Goal: Check status: Check status

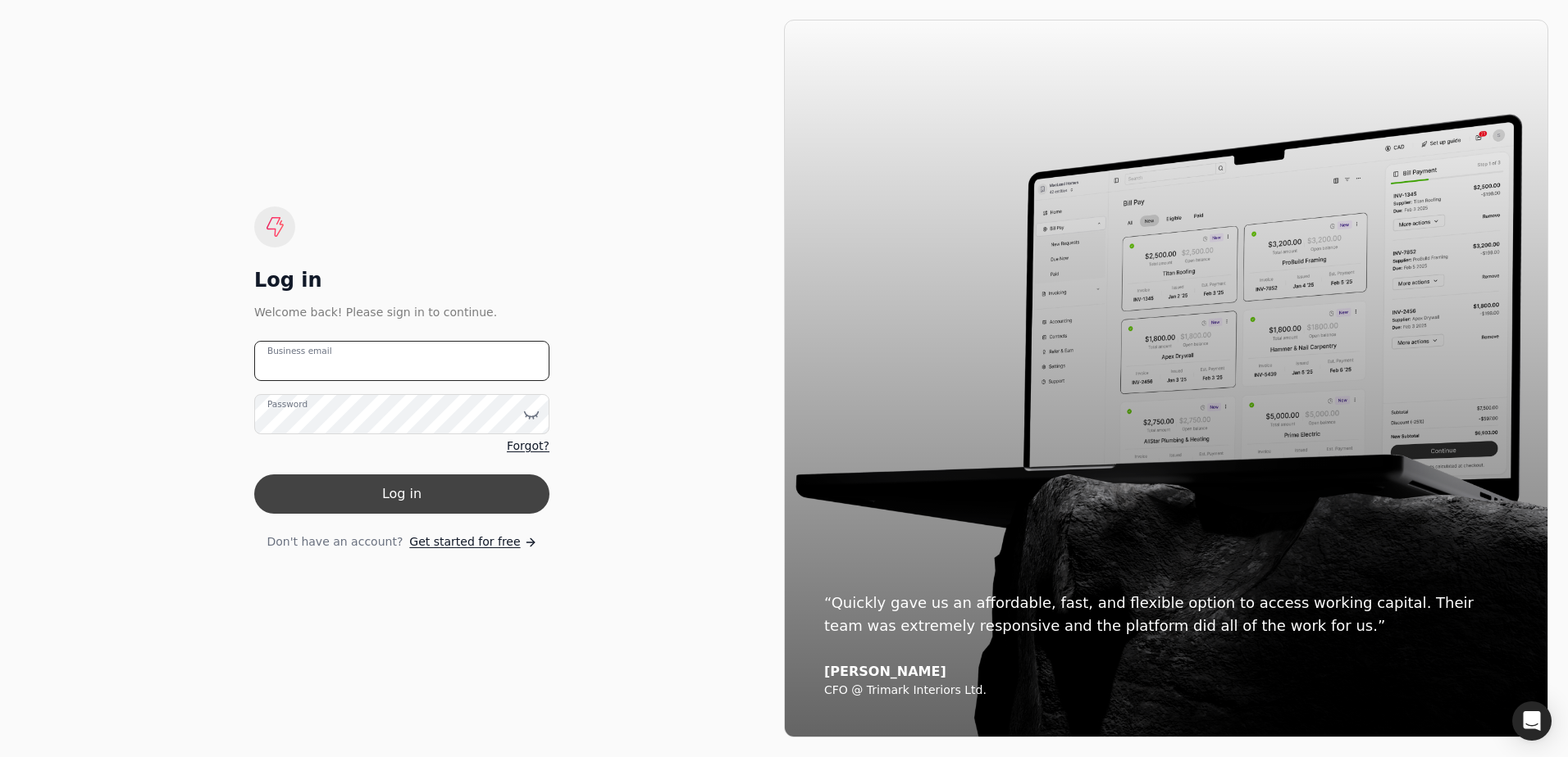
type email "[EMAIL_ADDRESS][DOMAIN_NAME]"
click at [523, 502] on button "Log in" at bounding box center [401, 494] width 295 height 39
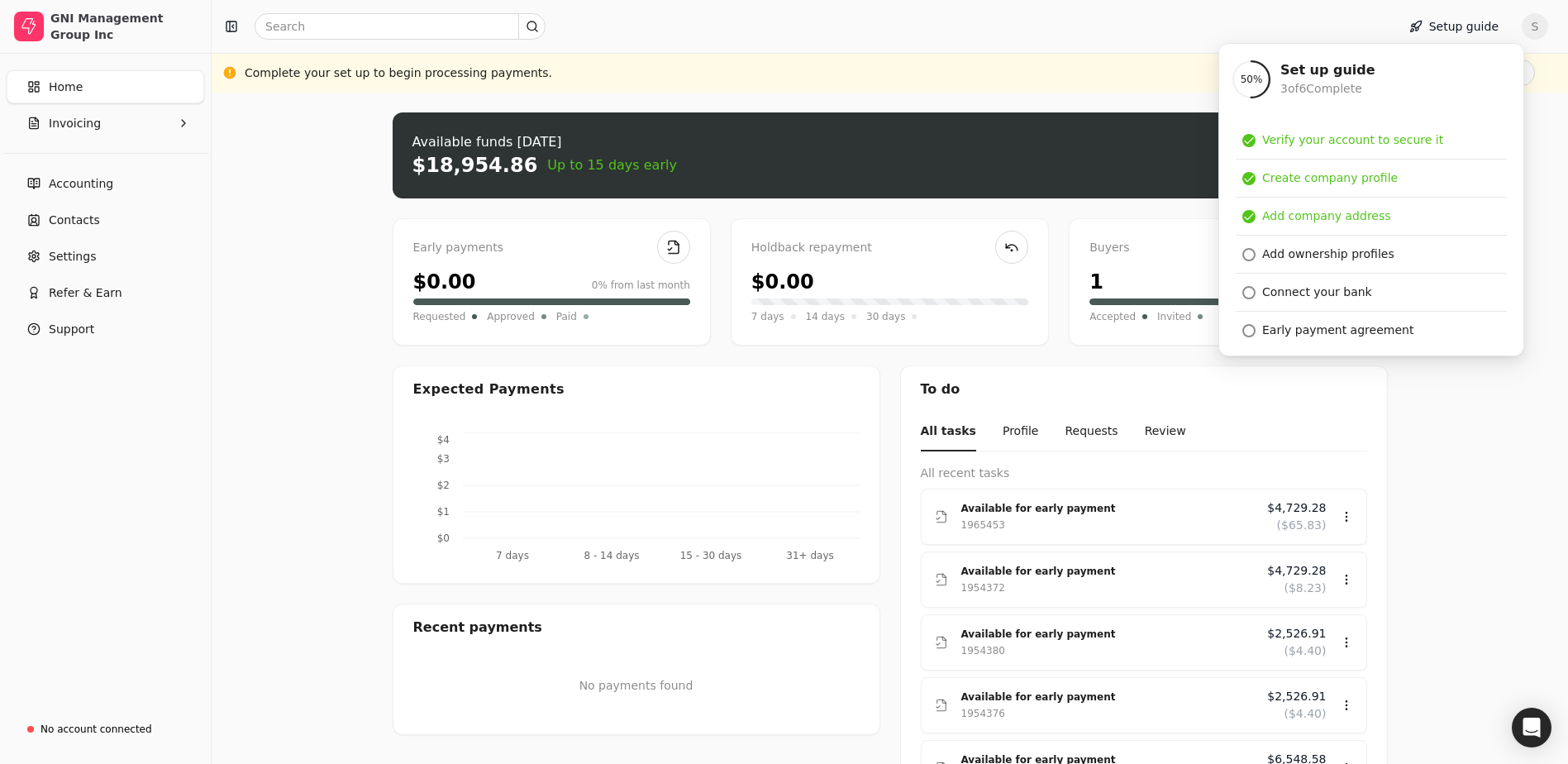
click at [1460, 462] on div "Upload file: Drag your invoice here to upload or browse for files Available fun…" at bounding box center [889, 577] width 1357 height 969
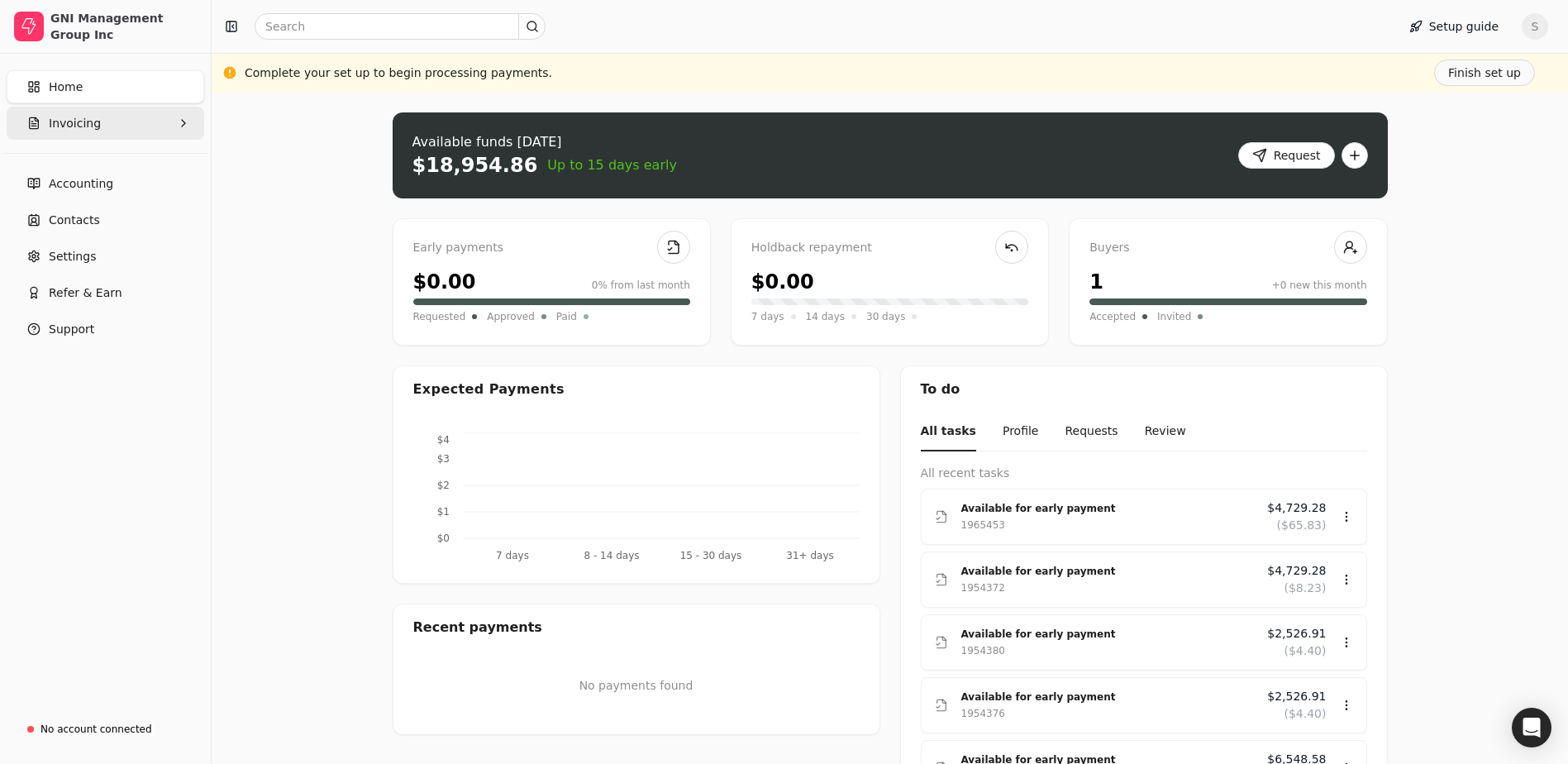
click at [126, 122] on button "Invoicing" at bounding box center [105, 123] width 198 height 33
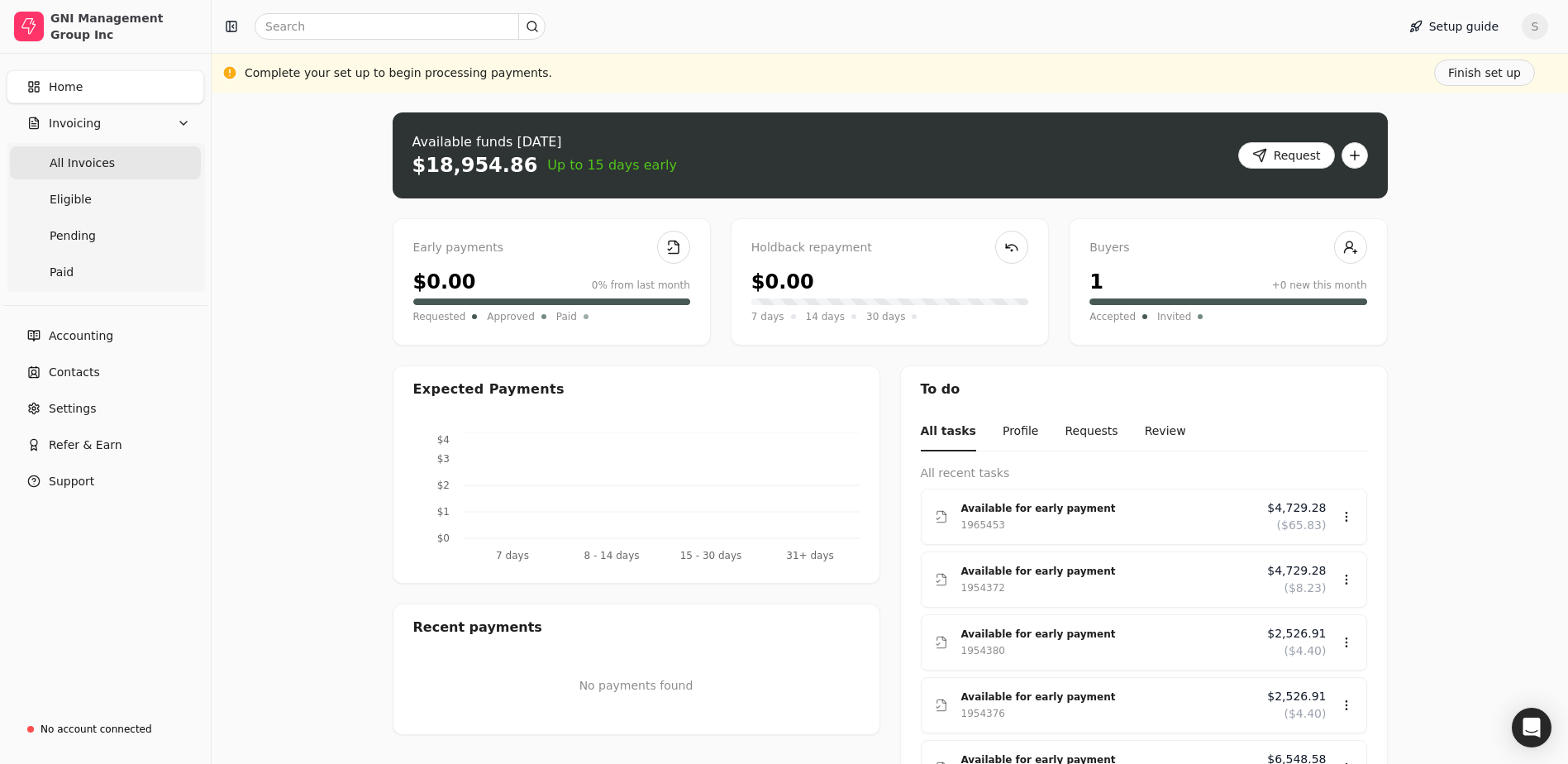
click at [96, 162] on span "All Invoices" at bounding box center [82, 164] width 65 height 18
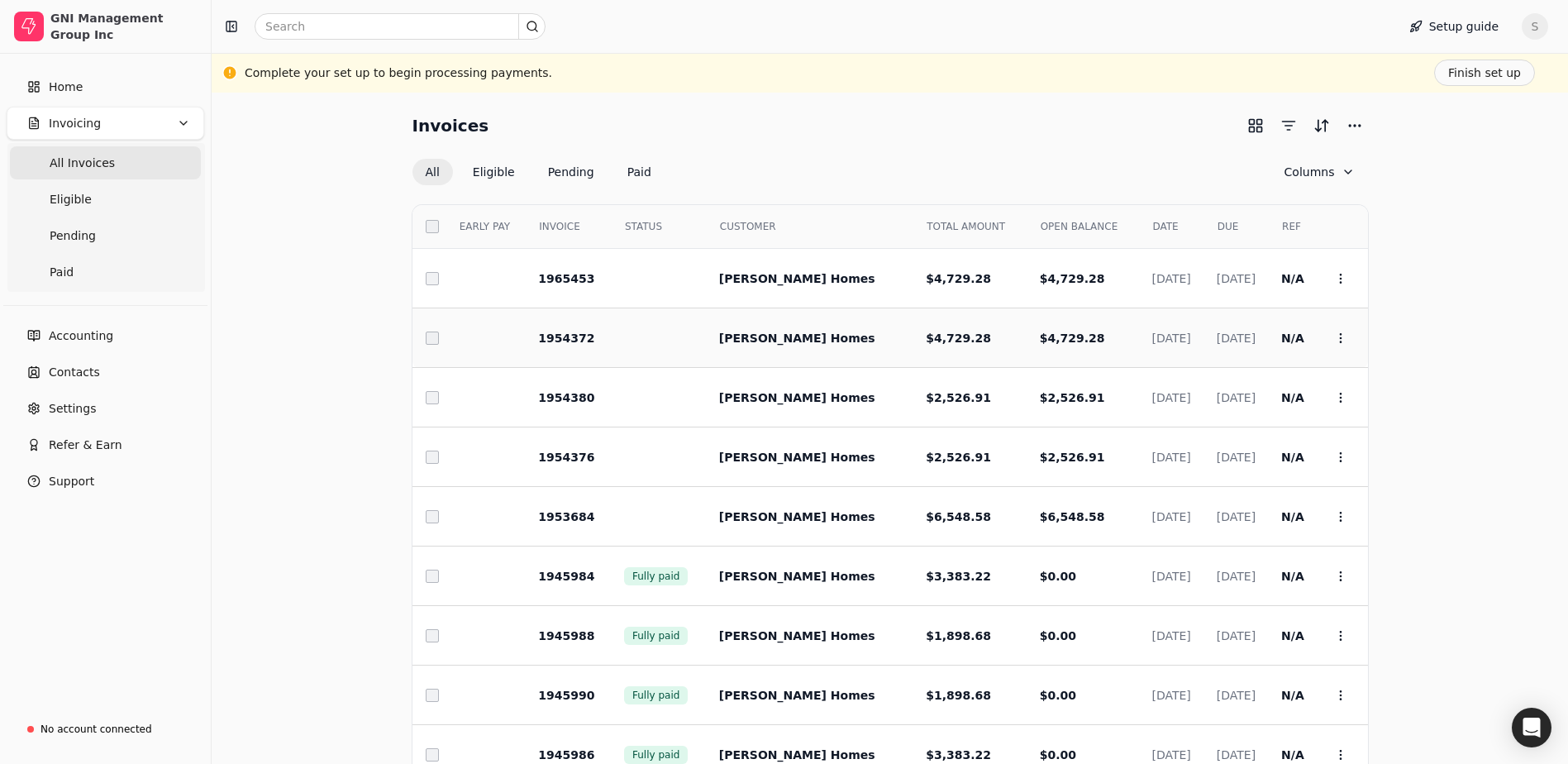
click at [483, 340] on td at bounding box center [485, 338] width 80 height 59
click at [569, 340] on span "1954372" at bounding box center [567, 338] width 57 height 13
click at [94, 243] on link "Pending" at bounding box center [105, 235] width 191 height 33
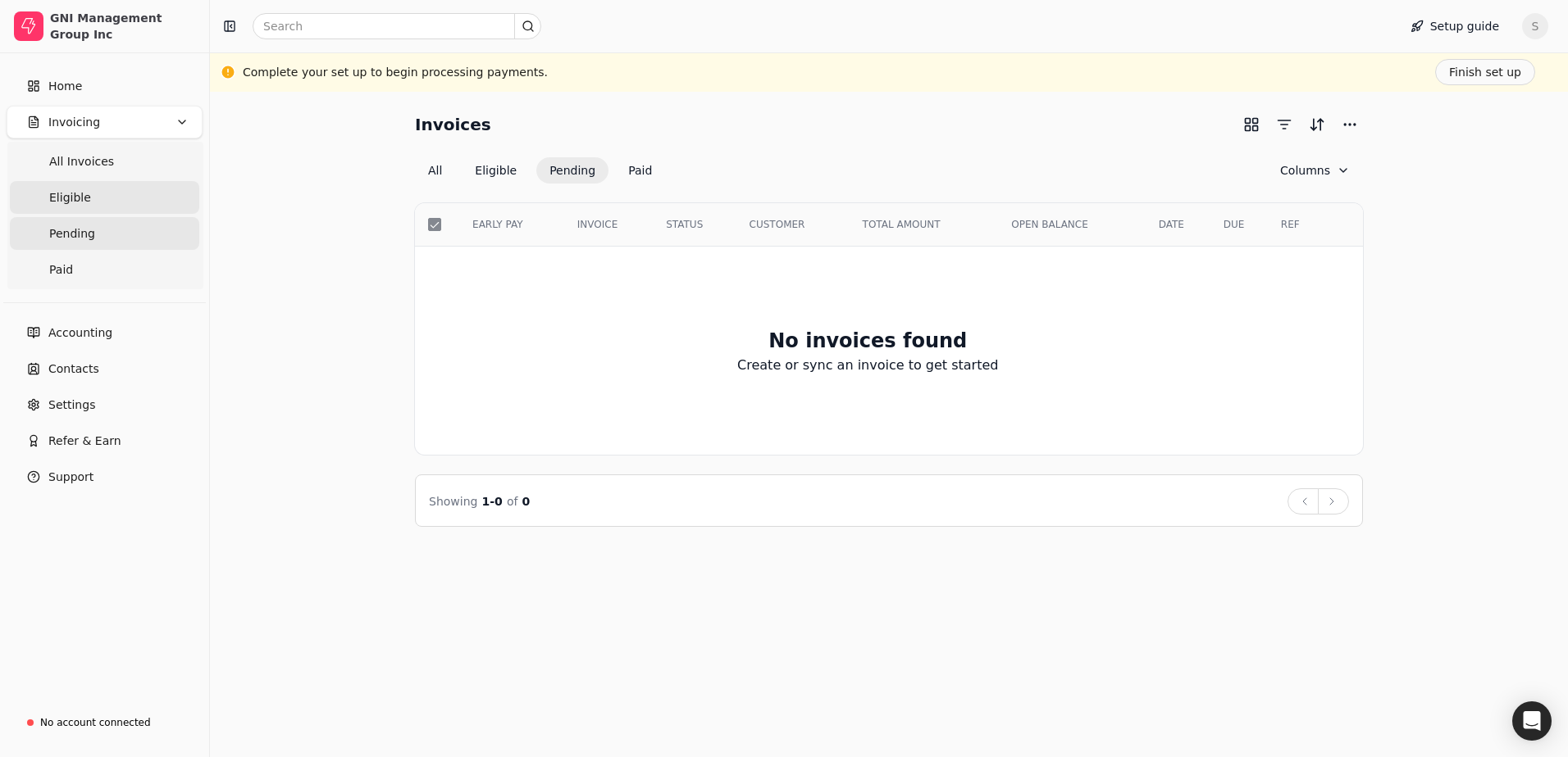
click at [109, 203] on link "Eligible" at bounding box center [104, 197] width 189 height 32
